Goal: Information Seeking & Learning: Learn about a topic

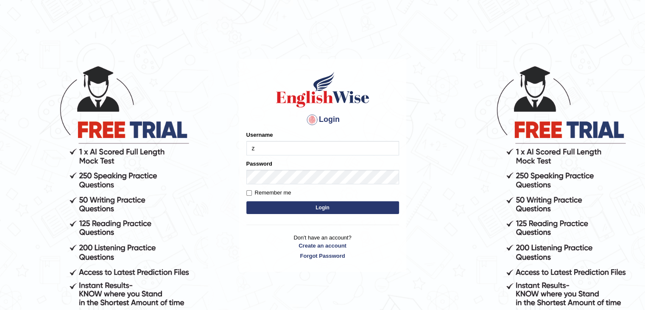
type input "zaryab_chandio"
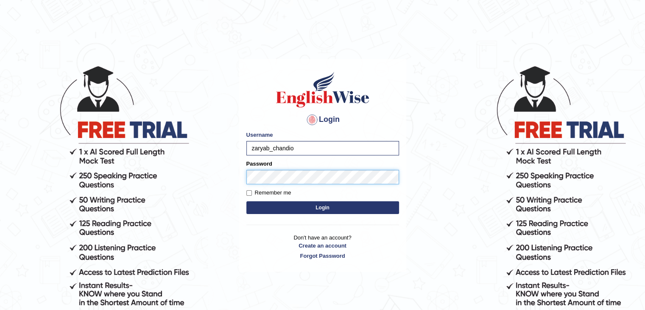
click at [246, 201] on button "Login" at bounding box center [322, 207] width 153 height 13
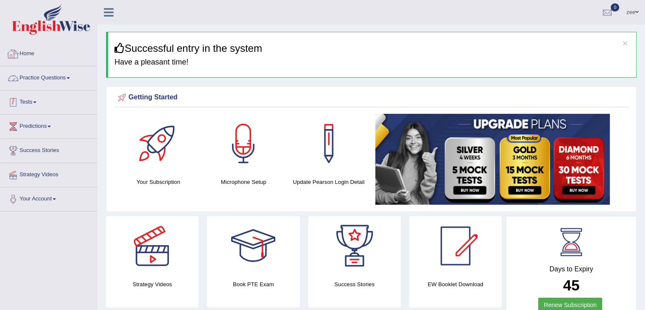
click at [24, 101] on link "Tests" at bounding box center [48, 100] width 97 height 21
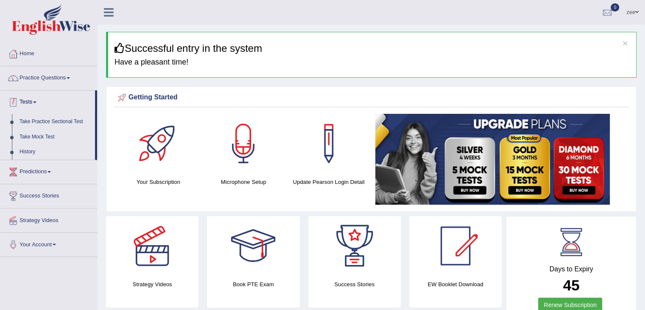
click at [47, 79] on link "Practice Questions" at bounding box center [48, 76] width 97 height 21
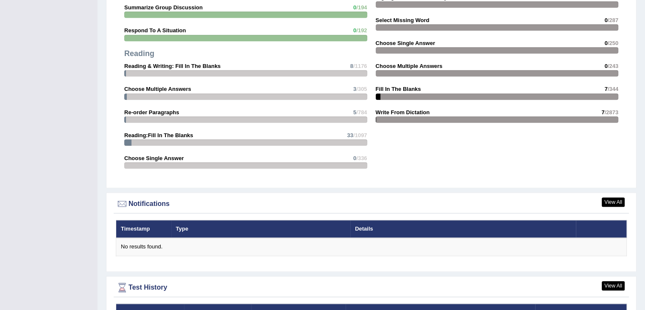
scroll to position [1097, 0]
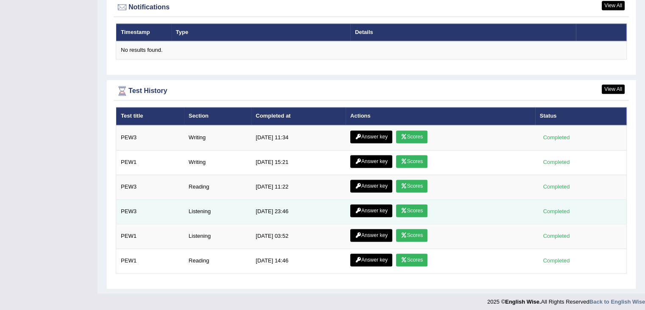
click at [422, 208] on link "Scores" at bounding box center [411, 210] width 31 height 13
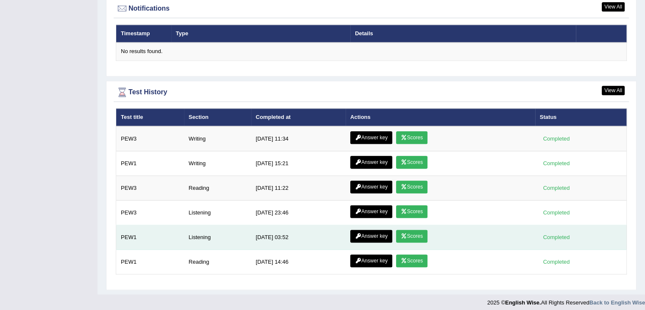
click at [413, 230] on link "Scores" at bounding box center [411, 235] width 31 height 13
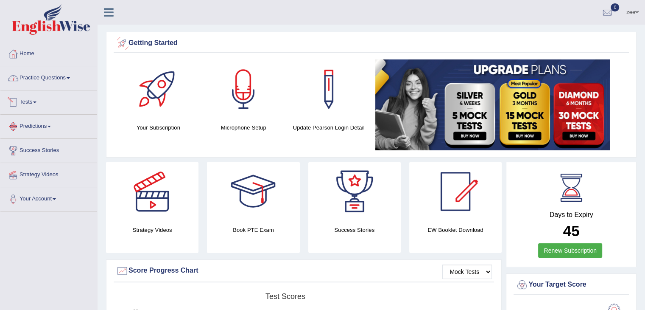
click at [56, 82] on link "Practice Questions" at bounding box center [48, 76] width 97 height 21
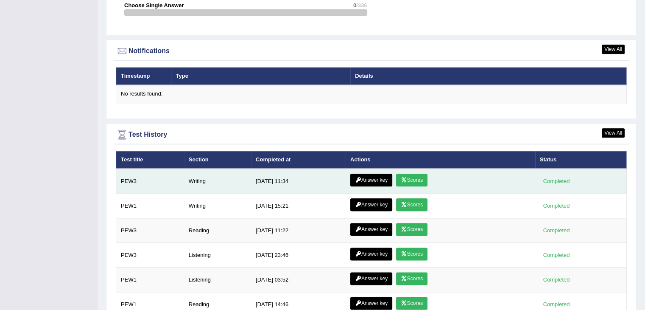
scroll to position [1042, 0]
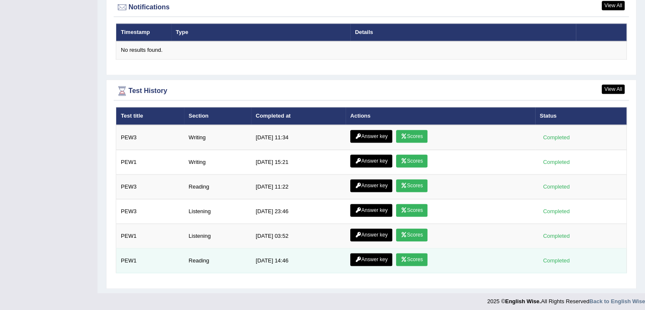
click at [410, 256] on link "Scores" at bounding box center [411, 259] width 31 height 13
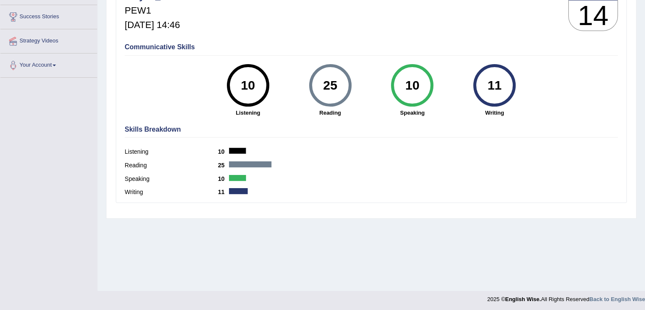
scroll to position [136, 0]
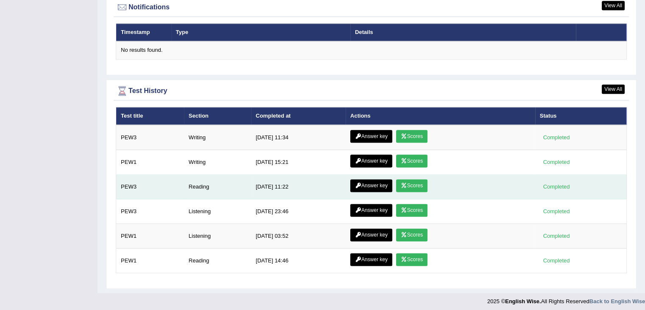
click at [422, 182] on link "Scores" at bounding box center [411, 185] width 31 height 13
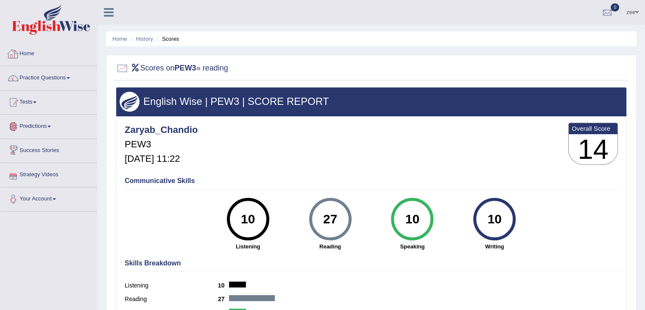
click at [27, 48] on link "Home" at bounding box center [48, 52] width 97 height 21
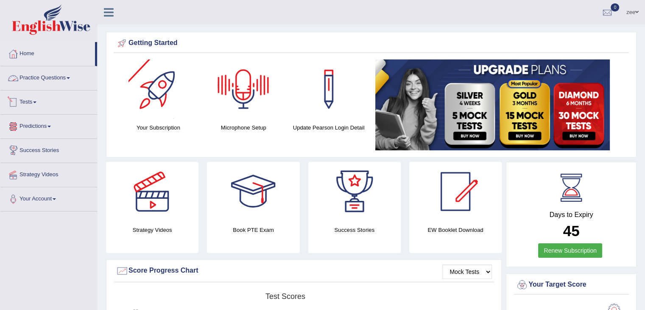
click at [28, 102] on link "Tests" at bounding box center [48, 100] width 97 height 21
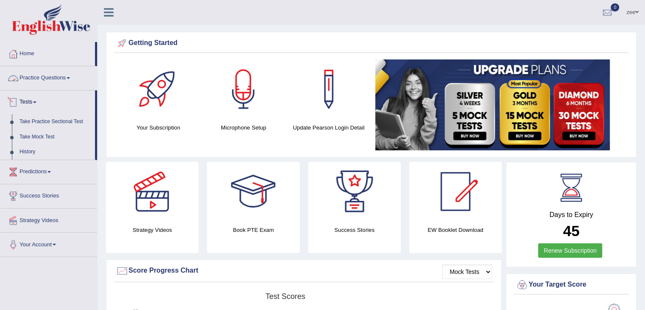
click at [47, 72] on link "Practice Questions" at bounding box center [48, 76] width 97 height 21
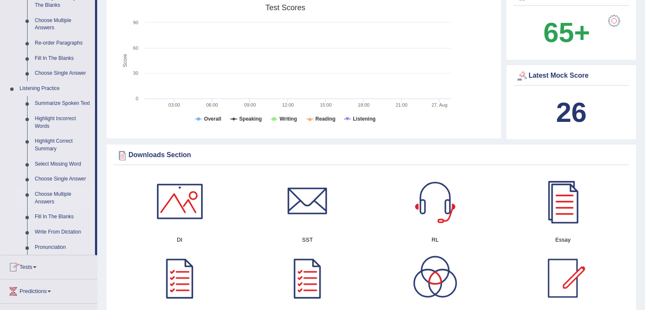
scroll to position [339, 0]
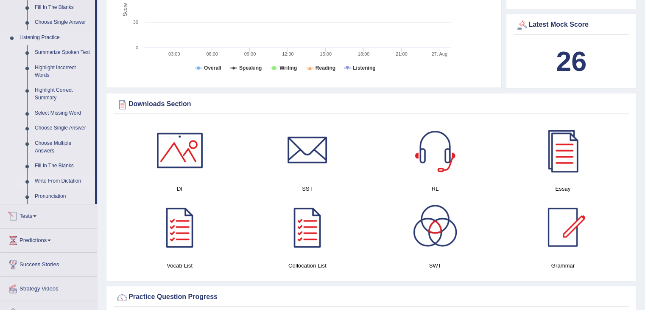
click at [60, 178] on link "Write From Dictation" at bounding box center [63, 180] width 64 height 15
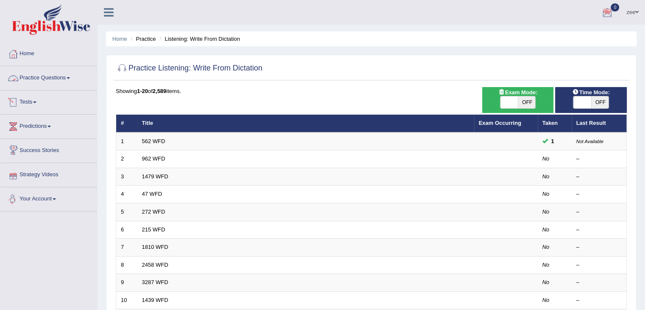
click at [30, 98] on link "Tests" at bounding box center [48, 100] width 97 height 21
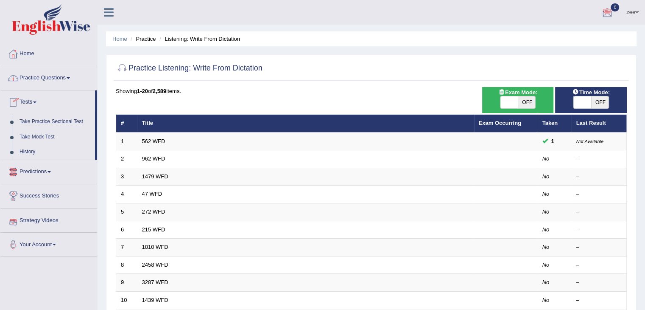
click at [63, 64] on li "Home" at bounding box center [48, 54] width 97 height 24
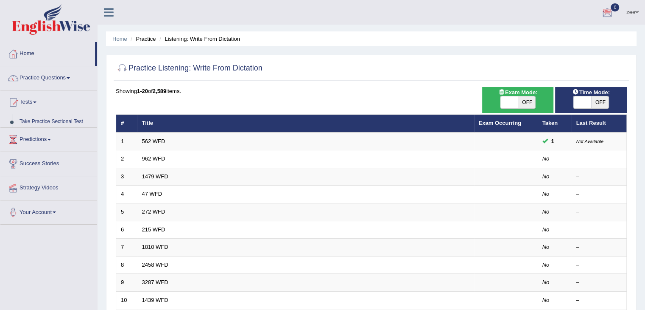
click at [59, 71] on link "Practice Questions" at bounding box center [48, 76] width 97 height 21
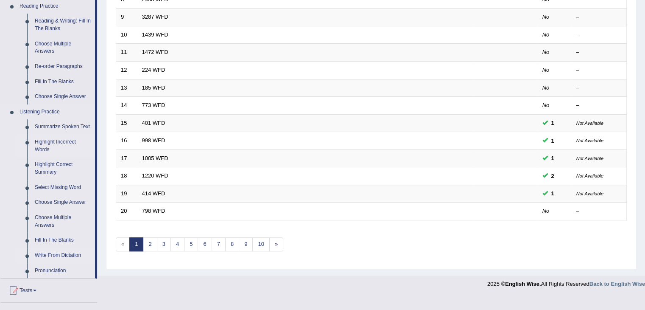
scroll to position [297, 0]
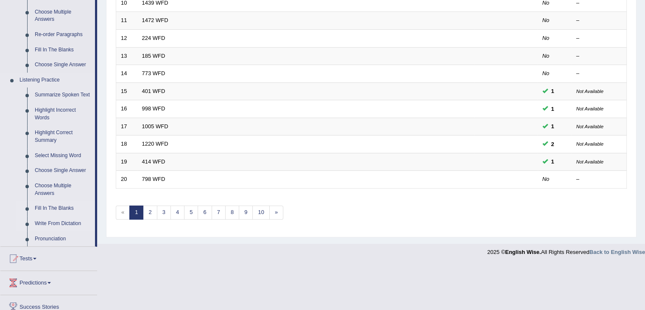
click at [64, 209] on link "Fill In The Blanks" at bounding box center [63, 208] width 64 height 15
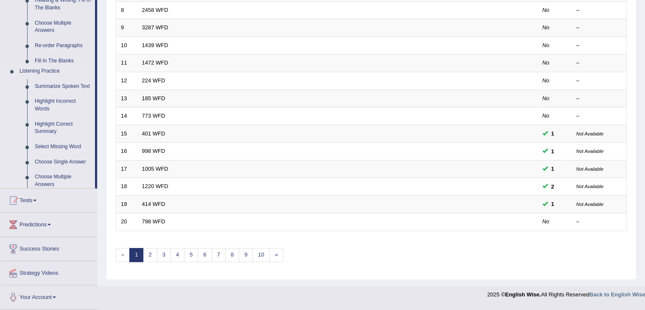
scroll to position [249, 0]
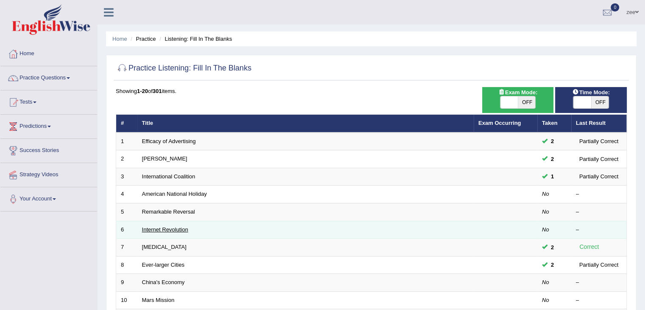
click at [156, 227] on link "Internet Revolution" at bounding box center [165, 229] width 46 height 6
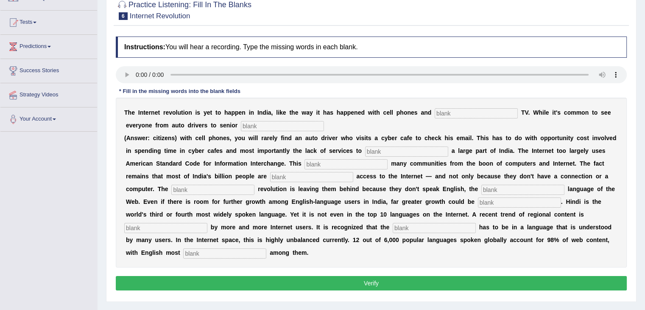
scroll to position [85, 0]
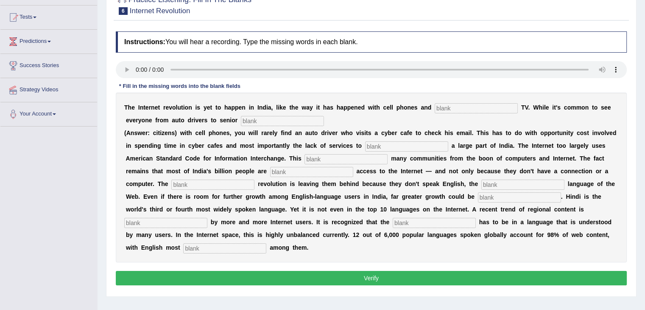
click at [460, 109] on input "text" at bounding box center [476, 108] width 83 height 10
click at [404, 115] on div "T h e I n t e r n e t r e v o l u t i o n i s y e t t o h a p p e n i n I n d i…" at bounding box center [371, 177] width 511 height 170
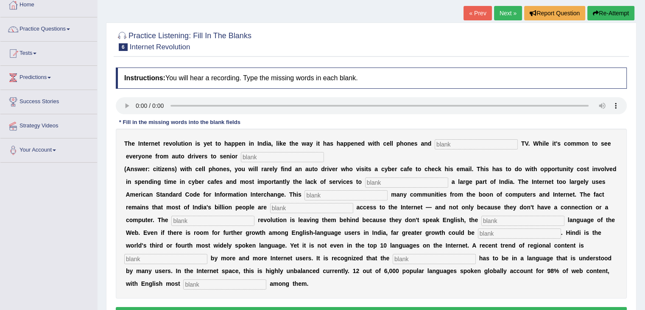
scroll to position [0, 0]
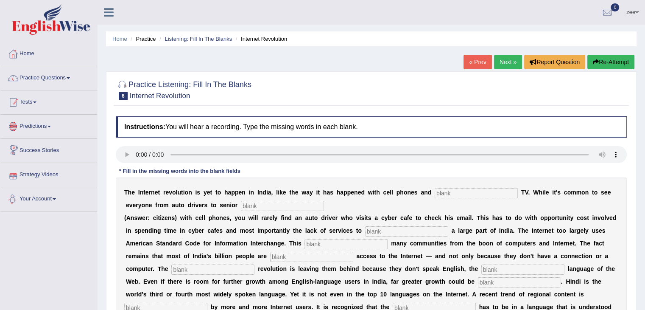
click at [34, 103] on link "Tests" at bounding box center [48, 100] width 97 height 21
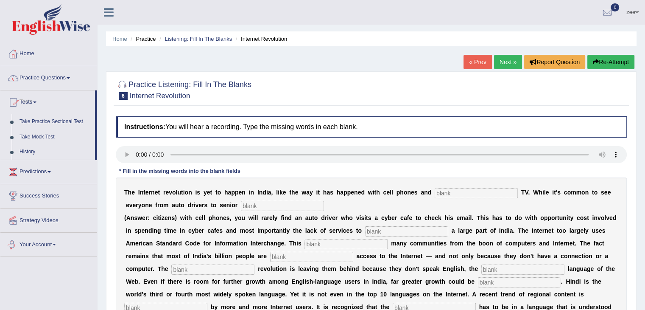
click at [49, 75] on link "Practice Questions" at bounding box center [48, 76] width 97 height 21
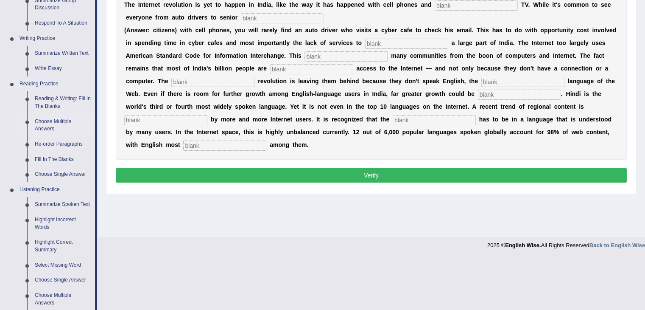
scroll to position [170, 0]
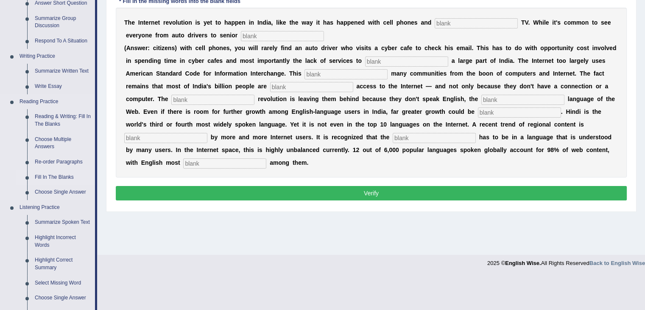
click at [60, 175] on link "Fill In The Blanks" at bounding box center [63, 177] width 64 height 15
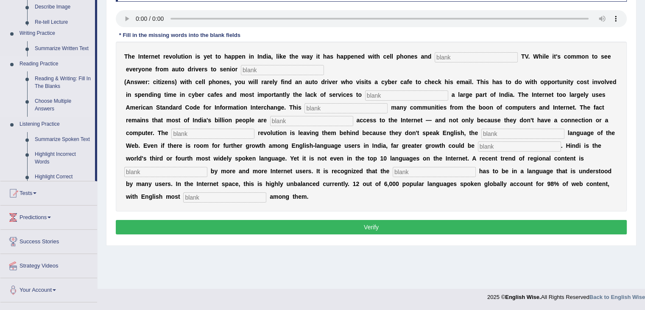
scroll to position [136, 0]
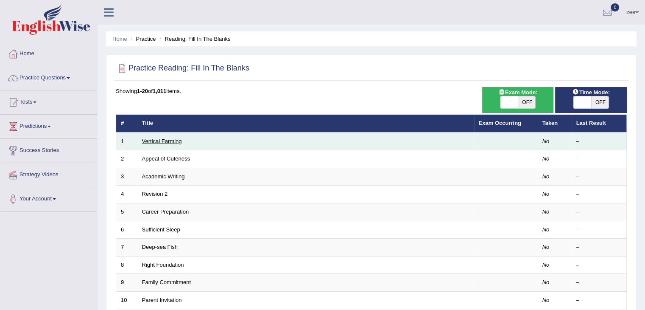
click at [151, 141] on link "Vertical Farming" at bounding box center [162, 141] width 40 height 6
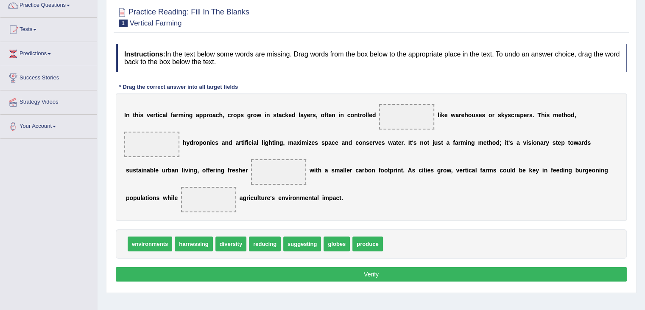
scroll to position [85, 0]
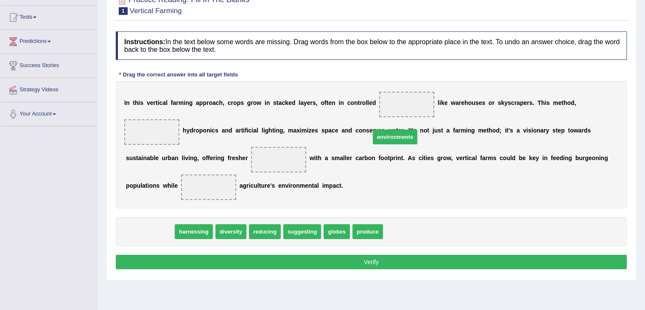
drag, startPoint x: 161, startPoint y: 201, endPoint x: 402, endPoint y: 105, distance: 259.9
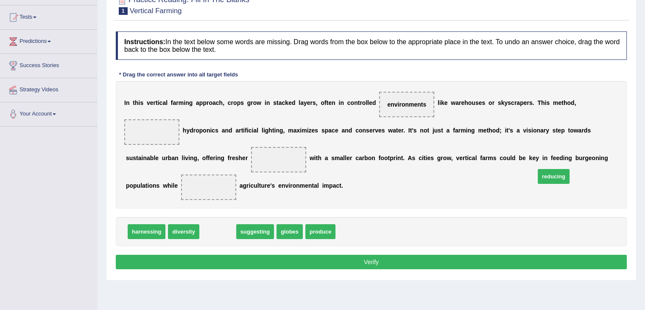
drag, startPoint x: 209, startPoint y: 201, endPoint x: 544, endPoint y: 146, distance: 340.3
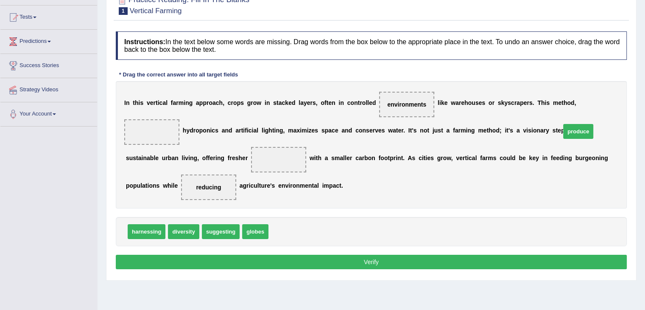
drag, startPoint x: 271, startPoint y: 204, endPoint x: 563, endPoint y: 104, distance: 309.2
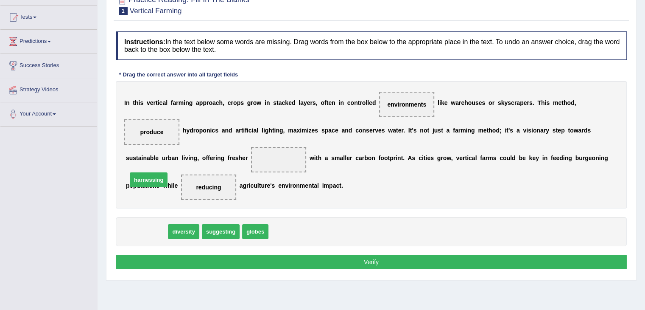
drag, startPoint x: 141, startPoint y: 205, endPoint x: 143, endPoint y: 153, distance: 51.8
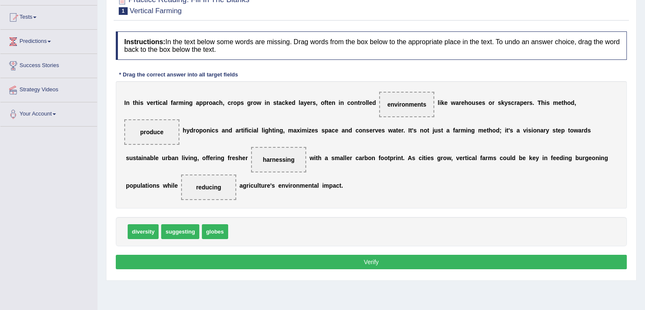
click at [232, 254] on button "Verify" at bounding box center [371, 261] width 511 height 14
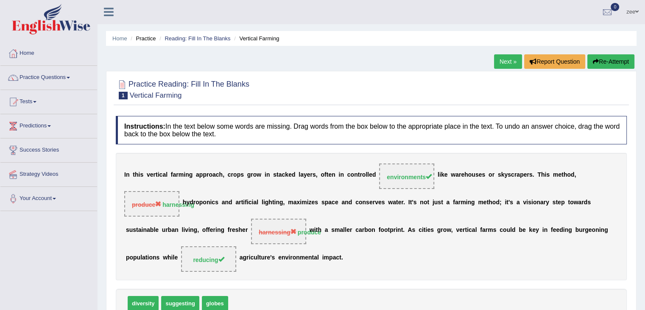
scroll to position [0, 0]
click at [625, 59] on button "Re-Attempt" at bounding box center [610, 62] width 47 height 14
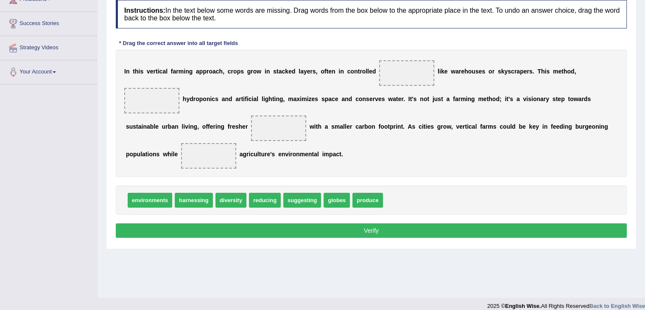
scroll to position [127, 0]
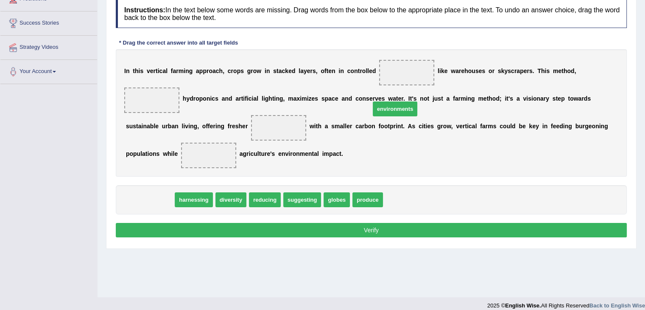
drag, startPoint x: 153, startPoint y: 172, endPoint x: 398, endPoint y: 81, distance: 261.4
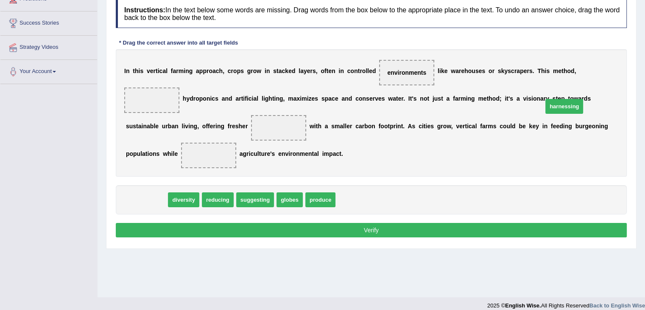
drag, startPoint x: 139, startPoint y: 172, endPoint x: 561, endPoint y: 78, distance: 432.1
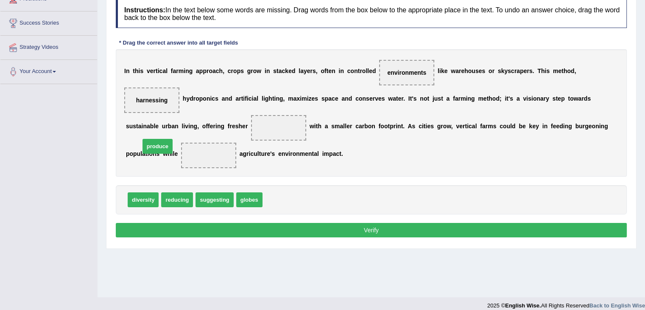
drag, startPoint x: 274, startPoint y: 171, endPoint x: 152, endPoint y: 117, distance: 133.7
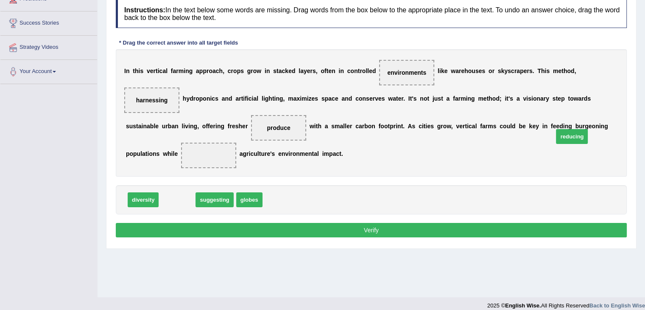
drag, startPoint x: 171, startPoint y: 170, endPoint x: 546, endPoint y: 116, distance: 378.3
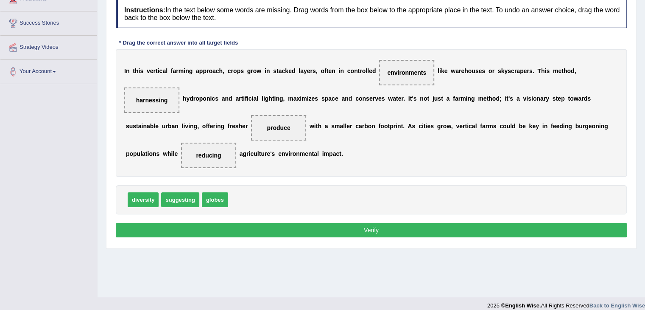
click at [398, 223] on button "Verify" at bounding box center [371, 230] width 511 height 14
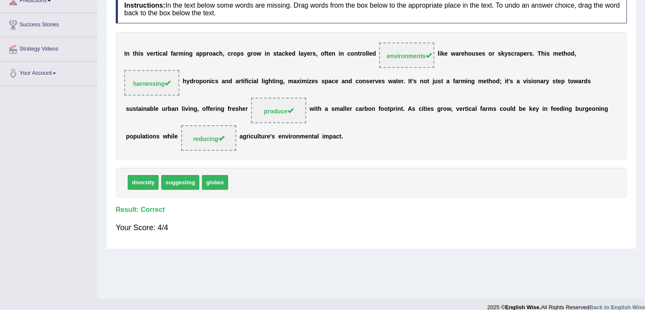
scroll to position [136, 0]
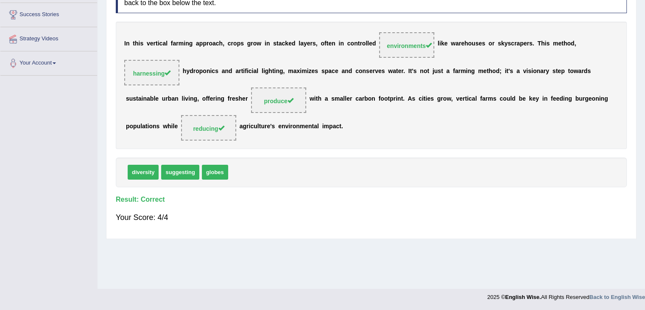
click at [451, 157] on div "diversity suggesting globes" at bounding box center [371, 171] width 511 height 29
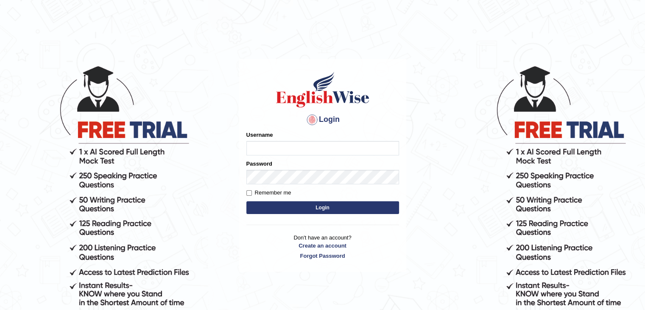
click at [295, 146] on input "Username" at bounding box center [322, 148] width 153 height 14
type input "zaryab_chandio"
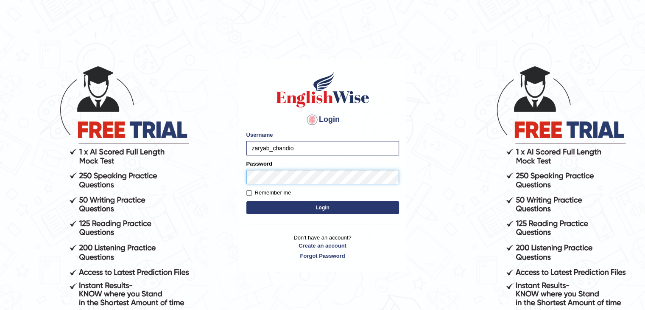
click at [246, 201] on button "Login" at bounding box center [322, 207] width 153 height 13
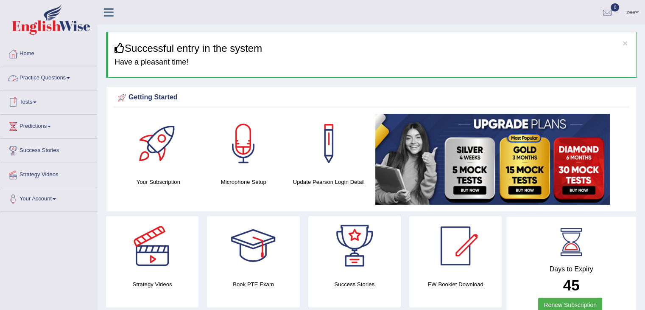
click at [39, 99] on link "Tests" at bounding box center [48, 100] width 97 height 21
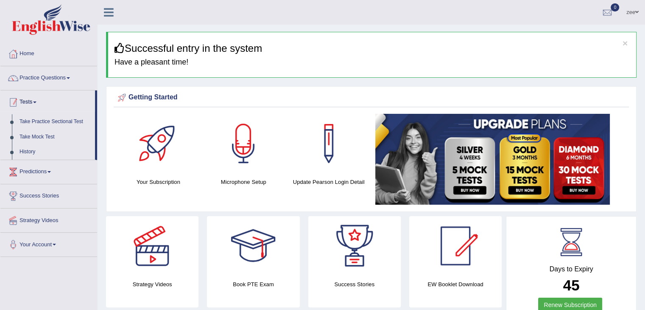
click at [46, 78] on link "Practice Questions" at bounding box center [48, 76] width 97 height 21
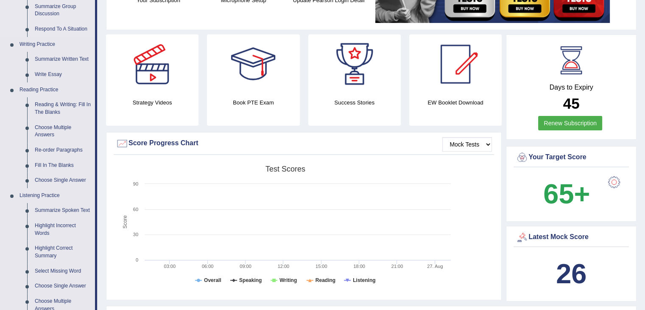
scroll to position [170, 0]
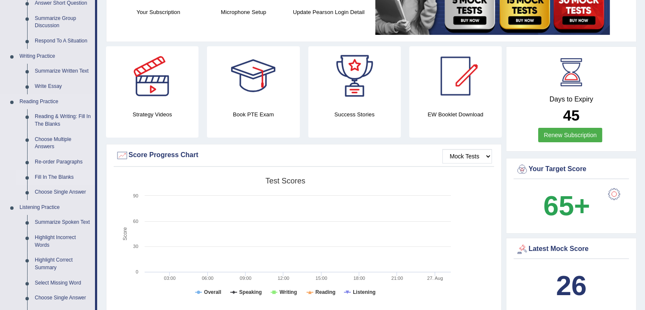
click at [56, 179] on link "Fill In The Blanks" at bounding box center [63, 177] width 64 height 15
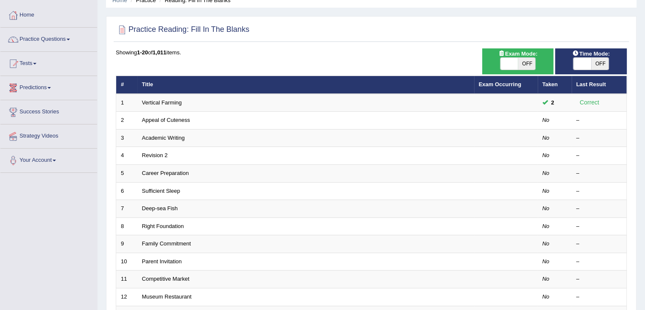
scroll to position [37, 0]
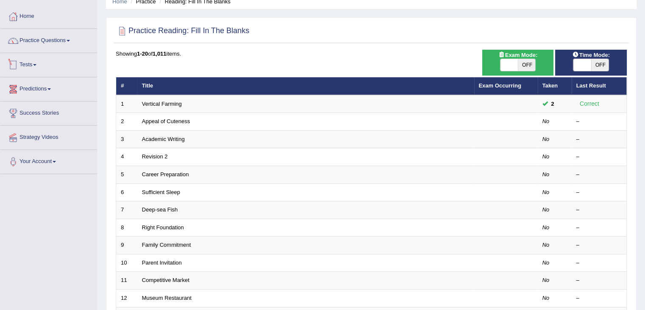
click at [37, 42] on link "Practice Questions" at bounding box center [48, 39] width 97 height 21
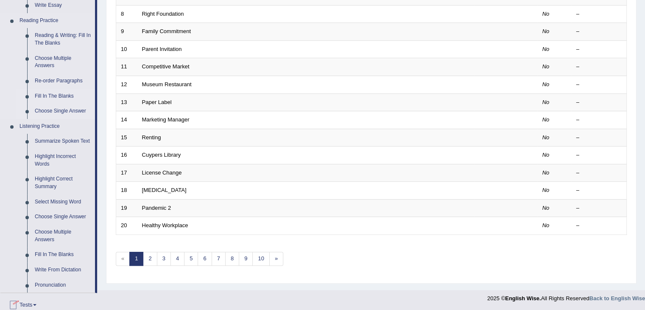
scroll to position [249, 0]
click at [67, 75] on link "Re-order Paragraphs" at bounding box center [63, 82] width 64 height 15
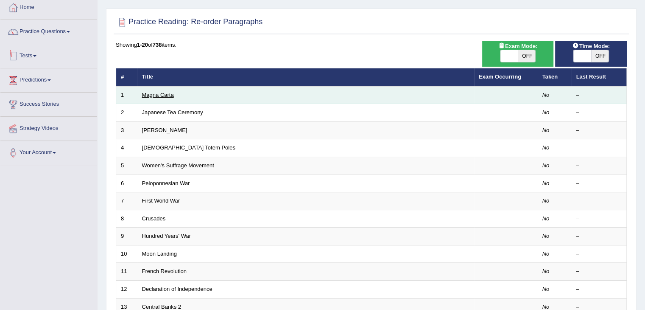
scroll to position [127, 0]
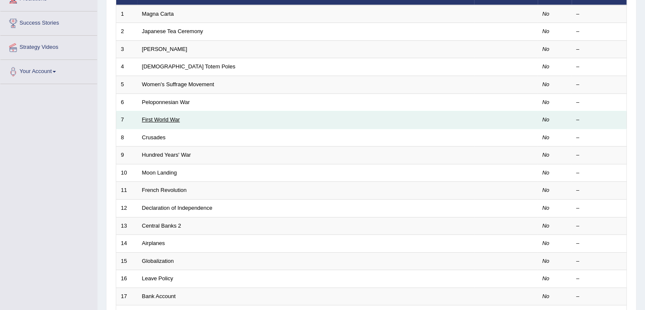
click at [159, 116] on link "First World War" at bounding box center [161, 119] width 38 height 6
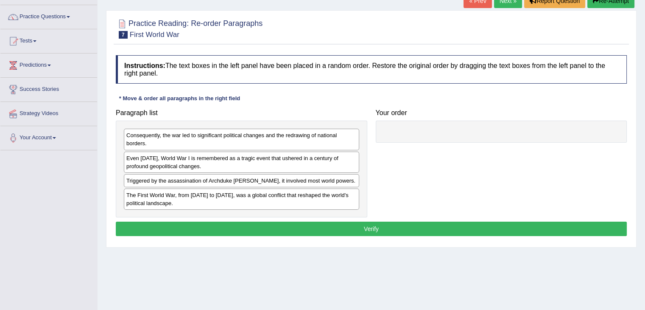
scroll to position [85, 0]
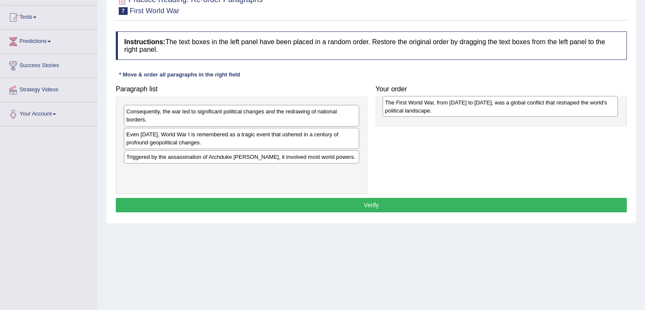
drag, startPoint x: 195, startPoint y: 174, endPoint x: 453, endPoint y: 106, distance: 267.5
click at [453, 106] on div "The First World War, from [DATE] to [DATE], was a global conflict that reshaped…" at bounding box center [500, 106] width 235 height 21
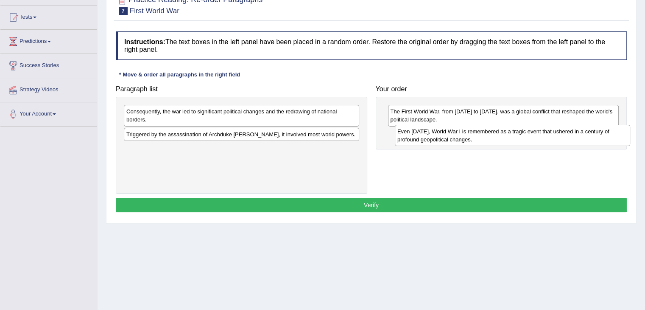
drag, startPoint x: 192, startPoint y: 143, endPoint x: 463, endPoint y: 140, distance: 271.0
click at [463, 140] on div "Even [DATE], World War I is remembered as a tragic event that ushered in a cent…" at bounding box center [512, 135] width 235 height 21
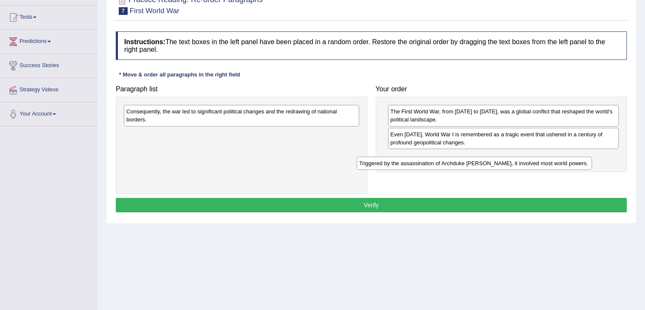
drag, startPoint x: 230, startPoint y: 136, endPoint x: 468, endPoint y: 165, distance: 239.6
click at [469, 165] on div "Triggered by the assassination of Archduke [PERSON_NAME], it involved most worl…" at bounding box center [474, 162] width 235 height 13
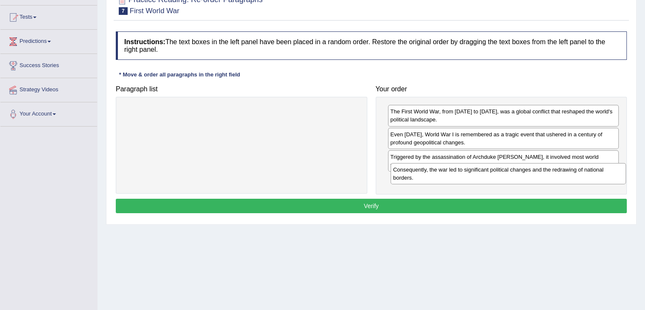
drag, startPoint x: 294, startPoint y: 117, endPoint x: 561, endPoint y: 175, distance: 273.0
click at [561, 175] on div "Consequently, the war led to significant political changes and the redrawing of…" at bounding box center [508, 173] width 235 height 21
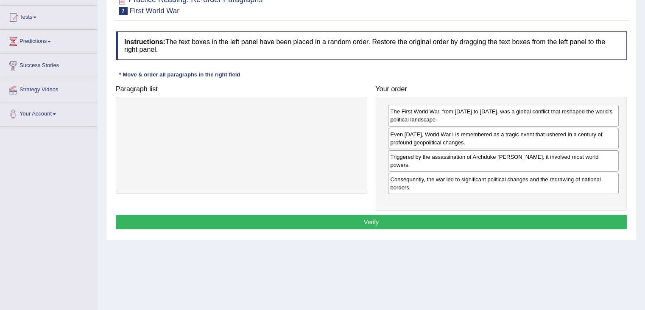
click at [283, 215] on button "Verify" at bounding box center [371, 222] width 511 height 14
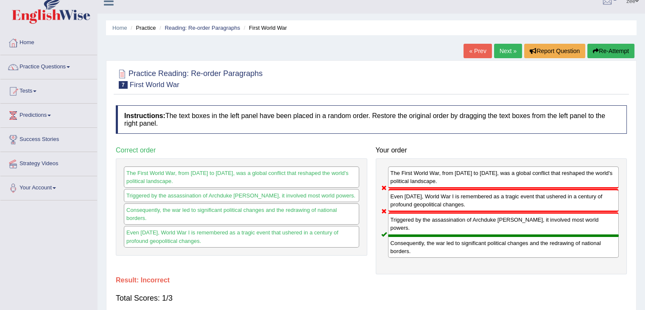
scroll to position [0, 0]
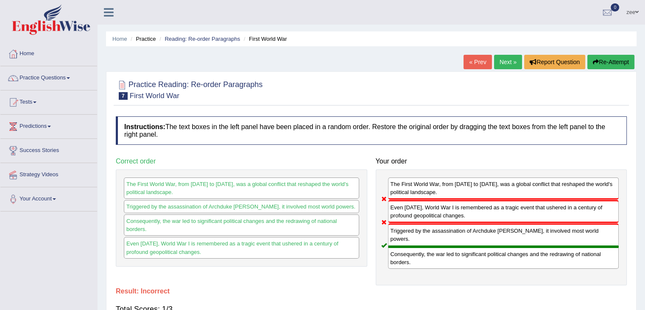
click at [595, 63] on icon "button" at bounding box center [596, 62] width 6 height 6
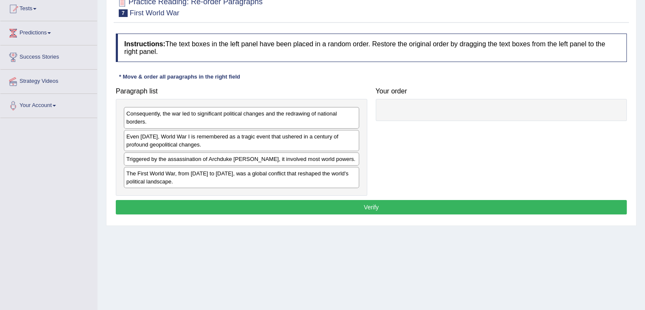
scroll to position [93, 0]
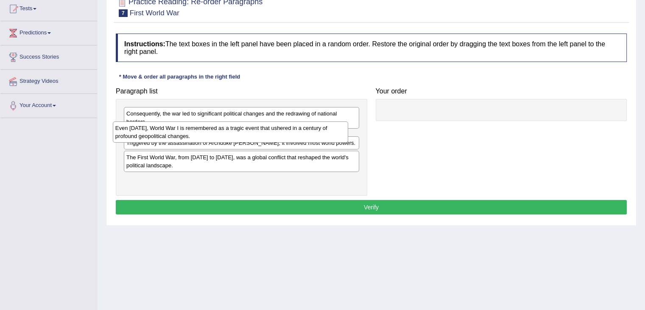
drag, startPoint x: 197, startPoint y: 141, endPoint x: 185, endPoint y: 135, distance: 13.1
click at [185, 134] on div "Even today, World War I is remembered as a tragic event that ushered in a centu…" at bounding box center [230, 131] width 235 height 21
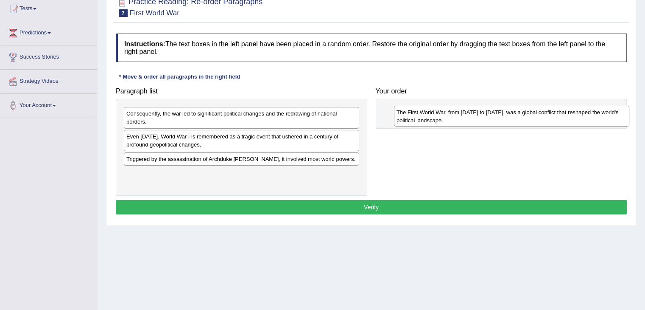
drag, startPoint x: 198, startPoint y: 171, endPoint x: 468, endPoint y: 111, distance: 276.8
click at [468, 111] on div "The First World War, from 1914 to 1918, was a global conflict that reshaped the…" at bounding box center [511, 116] width 235 height 21
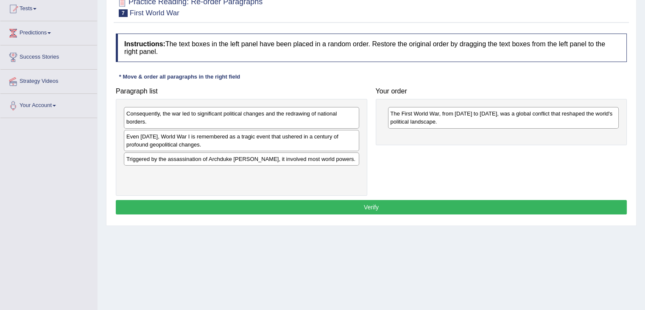
click at [218, 140] on div "Even today, World War I is remembered as a tragic event that ushered in a centu…" at bounding box center [241, 140] width 235 height 21
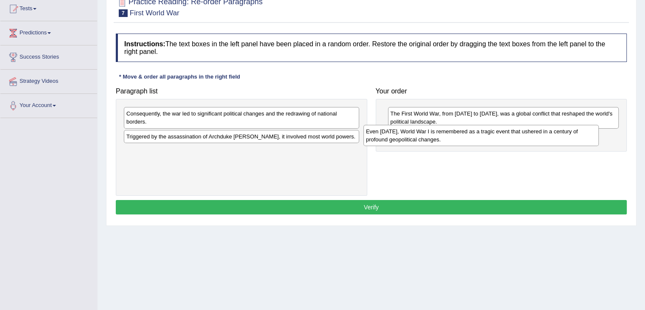
drag, startPoint x: 347, startPoint y: 155, endPoint x: 462, endPoint y: 138, distance: 116.2
click at [462, 138] on div "Even today, World War I is remembered as a tragic event that ushered in a centu…" at bounding box center [480, 135] width 235 height 21
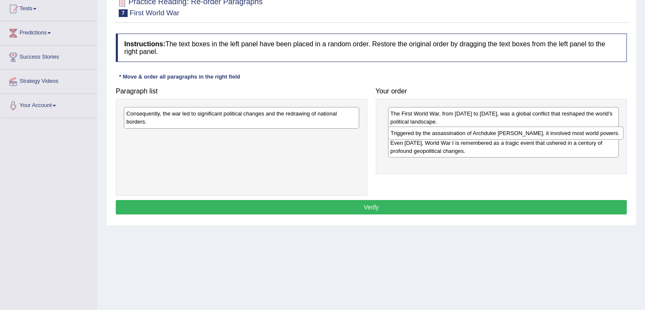
drag, startPoint x: 335, startPoint y: 139, endPoint x: 599, endPoint y: 136, distance: 264.2
click at [599, 136] on div "Triggered by the assassination of Archduke Franz Ferdinand, it involved most wo…" at bounding box center [505, 132] width 235 height 13
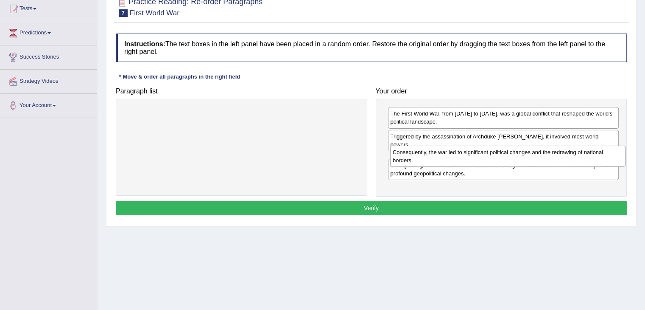
drag, startPoint x: 266, startPoint y: 114, endPoint x: 532, endPoint y: 153, distance: 268.7
click at [532, 153] on div "Consequently, the war led to significant political changes and the redrawing of…" at bounding box center [507, 155] width 235 height 21
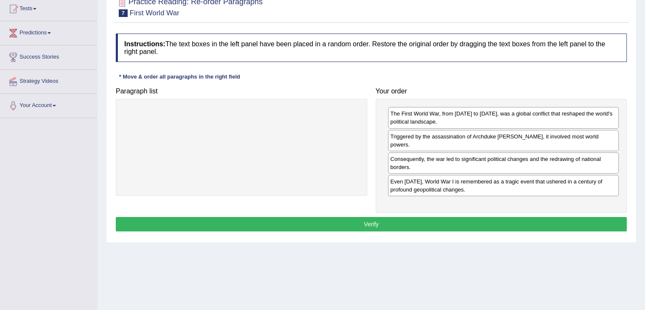
click at [415, 217] on button "Verify" at bounding box center [371, 224] width 511 height 14
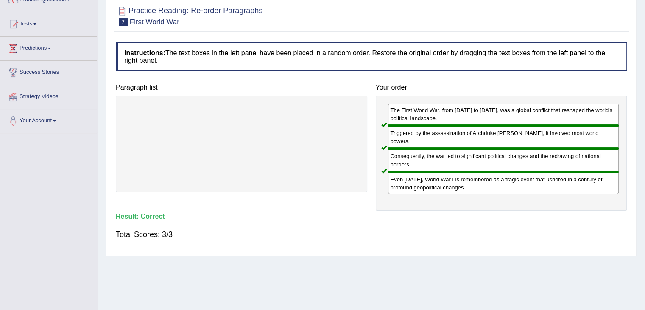
scroll to position [51, 0]
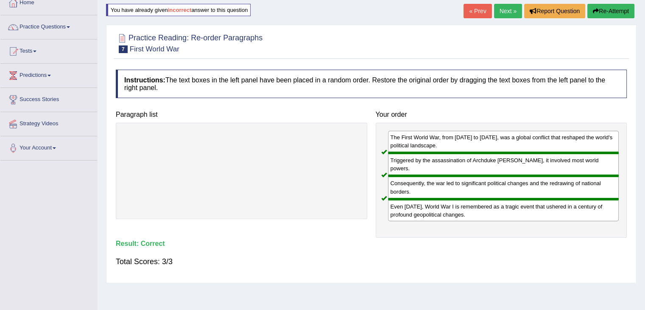
click at [514, 14] on link "Next »" at bounding box center [508, 11] width 28 height 14
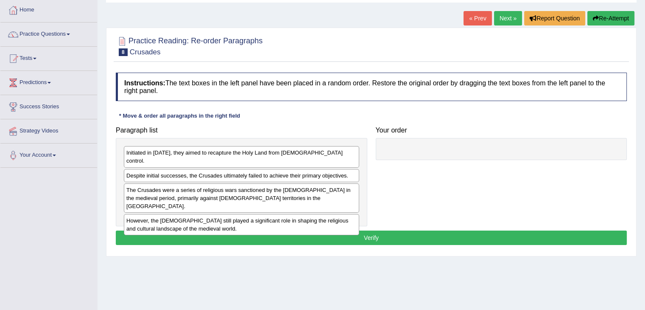
scroll to position [42, 0]
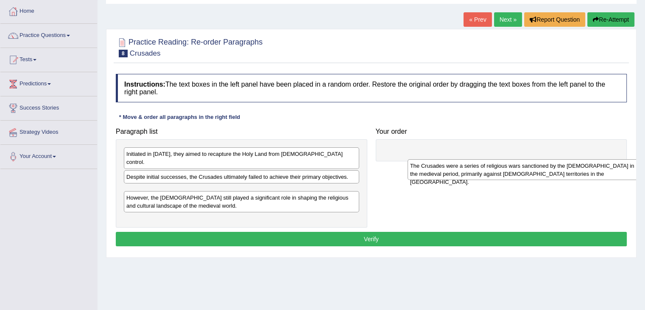
drag, startPoint x: 184, startPoint y: 187, endPoint x: 452, endPoint y: 162, distance: 269.1
click at [467, 165] on div "The Crusades were a series of religious wars sanctioned by the [DEMOGRAPHIC_DAT…" at bounding box center [525, 169] width 235 height 21
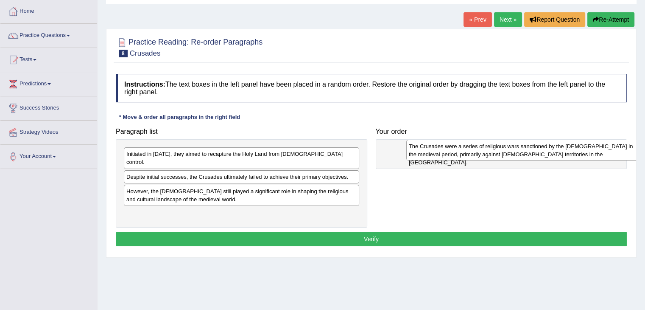
drag, startPoint x: 167, startPoint y: 184, endPoint x: 422, endPoint y: 148, distance: 258.3
click at [449, 148] on div "The Crusades were a series of religious wars sanctioned by the [DEMOGRAPHIC_DAT…" at bounding box center [523, 150] width 235 height 21
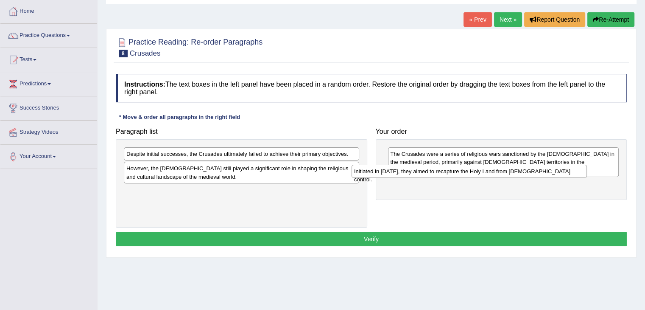
drag, startPoint x: 197, startPoint y: 154, endPoint x: 455, endPoint y: 178, distance: 259.3
click at [458, 178] on div "Initiated in [DATE], they aimed to recapture the Holy Land from [DEMOGRAPHIC_DA…" at bounding box center [469, 171] width 235 height 13
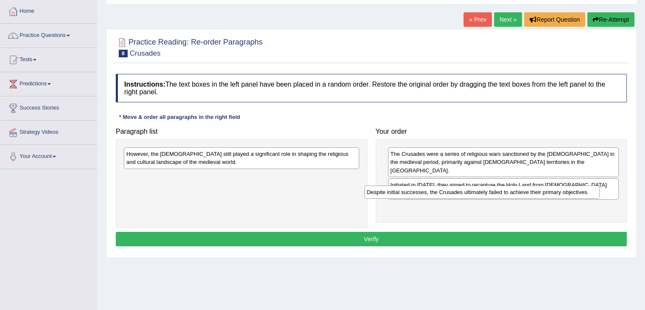
drag, startPoint x: 184, startPoint y: 153, endPoint x: 420, endPoint y: 191, distance: 239.7
click at [424, 191] on div "Despite initial successes, the Crusades ultimately failed to achieve their prim…" at bounding box center [481, 191] width 235 height 13
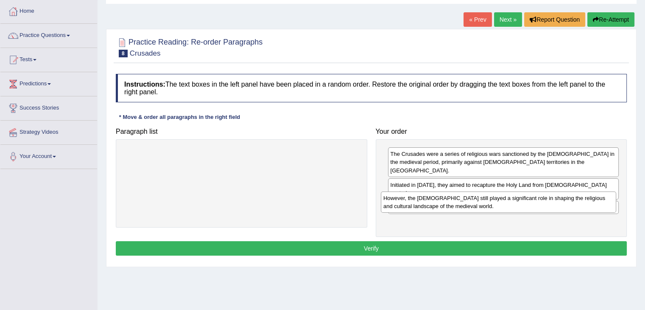
drag, startPoint x: 262, startPoint y: 156, endPoint x: 520, endPoint y: 201, distance: 261.7
click at [520, 201] on div "However, the [DEMOGRAPHIC_DATA] still played a significant role in shaping the …" at bounding box center [498, 201] width 235 height 21
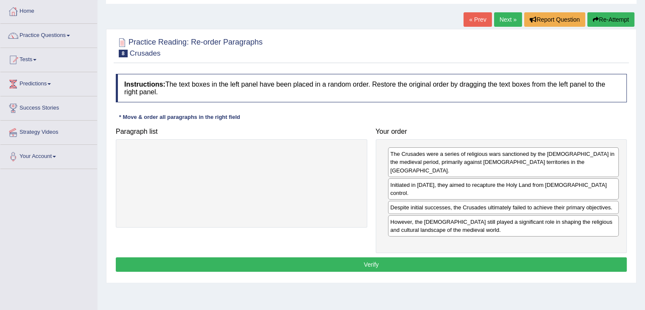
click at [444, 257] on button "Verify" at bounding box center [371, 264] width 511 height 14
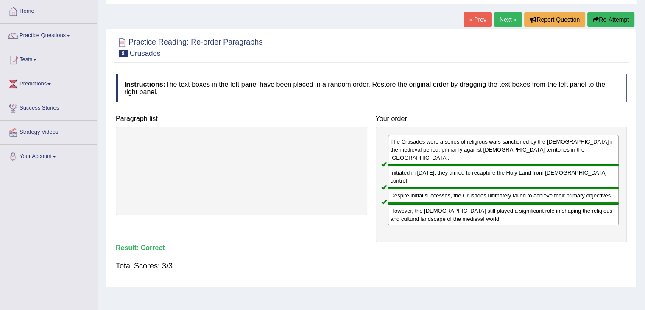
click at [504, 21] on link "Next »" at bounding box center [508, 19] width 28 height 14
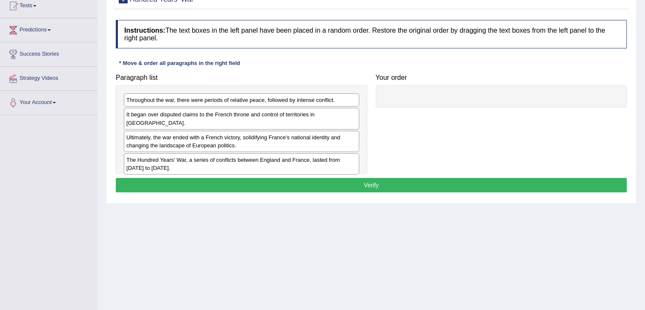
scroll to position [127, 0]
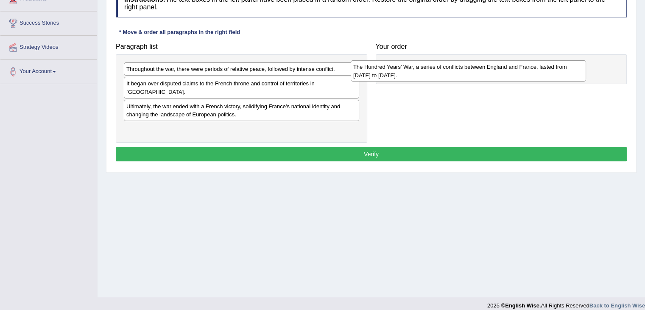
drag, startPoint x: 228, startPoint y: 126, endPoint x: 456, endPoint y: 73, distance: 234.3
click at [456, 73] on div "The Hundred Years' War, a series of conflicts between England and France, laste…" at bounding box center [468, 70] width 235 height 21
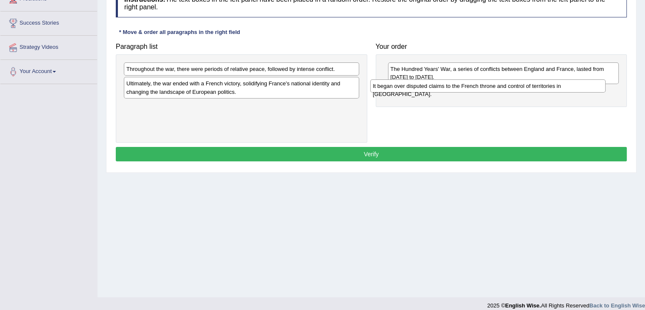
drag, startPoint x: 188, startPoint y: 83, endPoint x: 446, endPoint y: 84, distance: 258.3
click at [446, 84] on div "It began over disputed claims to the French throne and control of territories i…" at bounding box center [487, 85] width 235 height 13
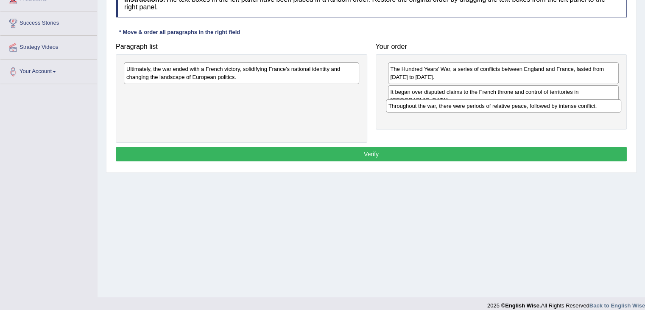
drag, startPoint x: 225, startPoint y: 67, endPoint x: 487, endPoint y: 104, distance: 264.7
click at [487, 104] on div "Throughout the war, there were periods of relative peace, followed by intense c…" at bounding box center [503, 105] width 235 height 13
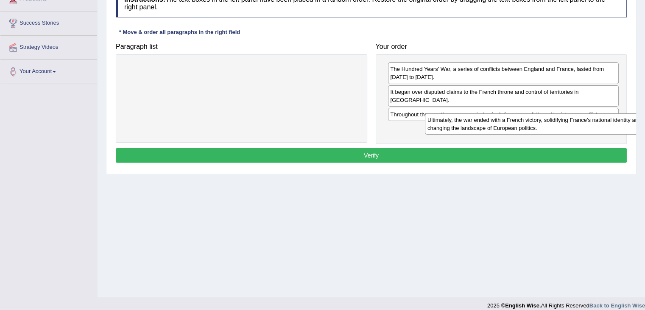
drag, startPoint x: 239, startPoint y: 70, endPoint x: 529, endPoint y: 124, distance: 295.0
click at [529, 124] on div "Ultimately, the war ended with a French victory, solidifying France's national …" at bounding box center [542, 123] width 235 height 21
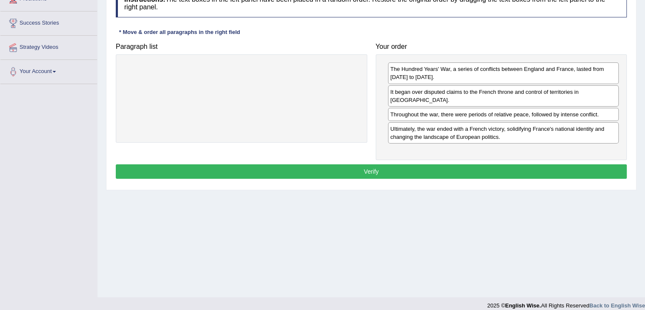
click at [453, 164] on button "Verify" at bounding box center [371, 171] width 511 height 14
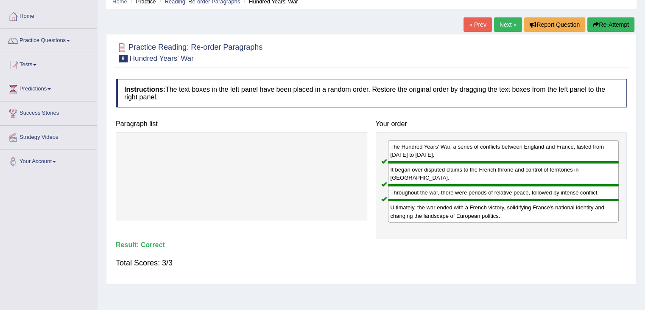
scroll to position [42, 0]
